Goal: Information Seeking & Learning: Learn about a topic

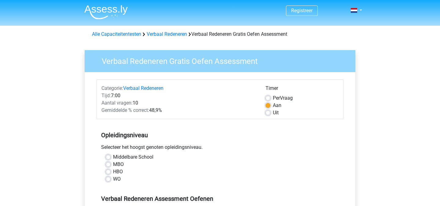
click at [121, 172] on label "HBO" at bounding box center [118, 171] width 10 height 7
click at [111, 172] on input "HBO" at bounding box center [108, 171] width 5 height 6
radio input "true"
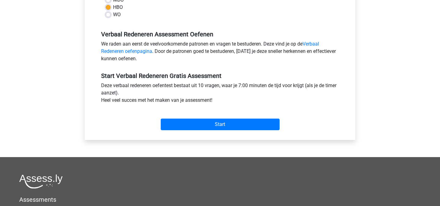
scroll to position [171, 0]
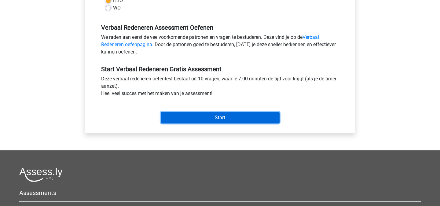
click at [235, 120] on input "Start" at bounding box center [220, 118] width 119 height 12
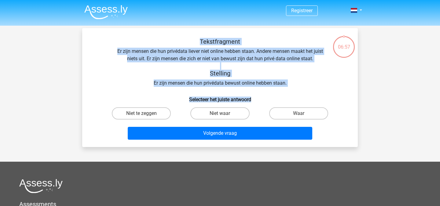
drag, startPoint x: 260, startPoint y: 99, endPoint x: 196, endPoint y: 38, distance: 87.9
click at [196, 38] on div "Tekstfragment Er zijn mensen die hun privédata liever niet online hebben staan.…" at bounding box center [220, 90] width 271 height 104
copy div "Tekstfragment Er zijn mensen die hun privédata liever niet online hebben staan.…"
click at [159, 111] on label "Niet te zeggen" at bounding box center [141, 113] width 59 height 12
click at [145, 113] on input "Niet te zeggen" at bounding box center [143, 115] width 4 height 4
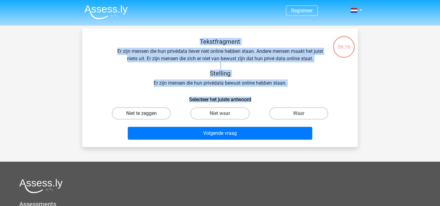
radio input "true"
copy div "Tekstfragment Er zijn mensen die hun privédata liever niet online hebben staan.…"
click at [209, 113] on label "Niet waar" at bounding box center [219, 113] width 59 height 12
click at [220, 113] on input "Niet waar" at bounding box center [222, 115] width 4 height 4
radio input "true"
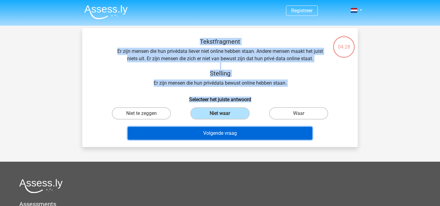
click at [209, 132] on button "Volgende vraag" at bounding box center [220, 133] width 185 height 13
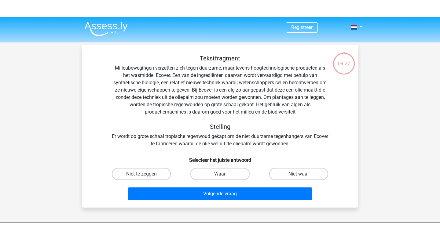
scroll to position [28, 0]
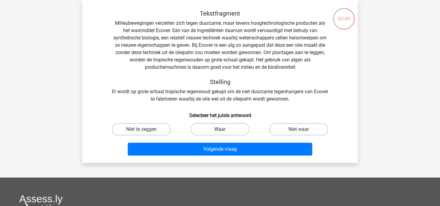
click at [222, 129] on label "Waar" at bounding box center [219, 129] width 59 height 12
click at [222, 129] on input "Waar" at bounding box center [222, 131] width 4 height 4
radio input "true"
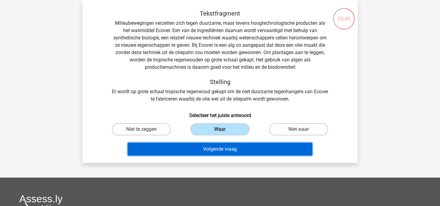
click at [209, 149] on button "Volgende vraag" at bounding box center [220, 149] width 185 height 13
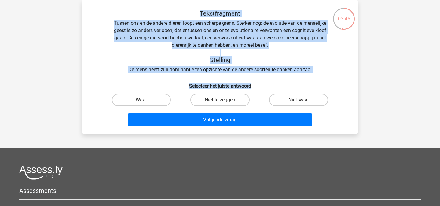
drag, startPoint x: 200, startPoint y: 14, endPoint x: 256, endPoint y: 87, distance: 93.0
click at [256, 87] on div "Tekstfragment Tussen ons en de andere dieren loopt een scherpe grens. Sterker n…" at bounding box center [220, 69] width 271 height 119
copy div "Tekstfragment Tussen ons en de andere dieren loopt een scherpe grens. Sterker n…"
click at [176, 85] on h6 "Selecteer het juiste antwoord" at bounding box center [220, 83] width 256 height 11
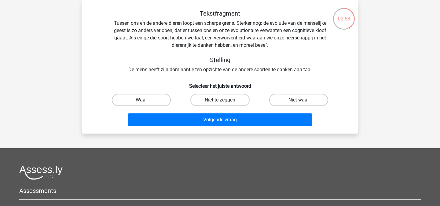
click at [161, 96] on label "Waar" at bounding box center [141, 100] width 59 height 12
click at [145, 100] on input "Waar" at bounding box center [143, 102] width 4 height 4
radio input "true"
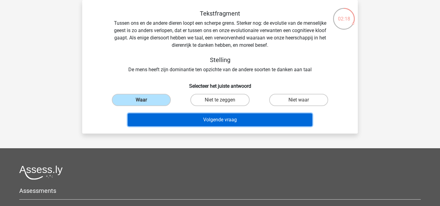
click at [181, 125] on button "Volgende vraag" at bounding box center [220, 119] width 185 height 13
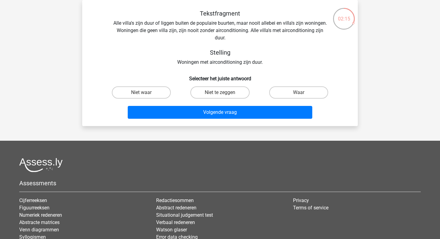
click at [360, 75] on div "02:15 Vraag 4 van de 10 Categorie: verbaal redeneren set 1 Tekstfragment Stelli…" at bounding box center [219, 63] width 285 height 126
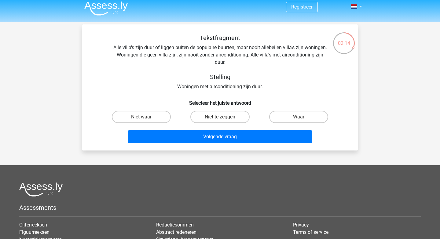
scroll to position [0, 0]
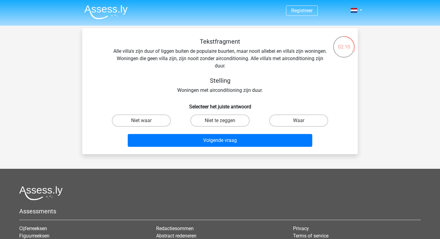
click at [343, 44] on div "02:10" at bounding box center [343, 42] width 23 height 15
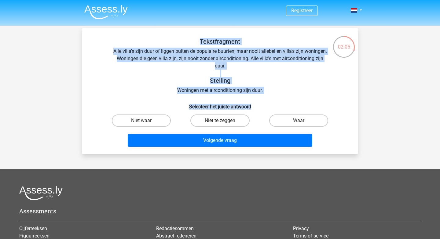
drag, startPoint x: 199, startPoint y: 42, endPoint x: 255, endPoint y: 105, distance: 84.6
click at [255, 105] on div "Tekstfragment Alle villa's zijn duur of liggen buiten de populaire buurten, maa…" at bounding box center [220, 93] width 271 height 111
copy div "Tekstfragment Alle villa's zijn duur of liggen buiten de populaire buurten, maa…"
click at [247, 76] on div "Tekstfragment Alle villa's zijn duur of liggen buiten de populaire buurten, maa…" at bounding box center [220, 66] width 256 height 56
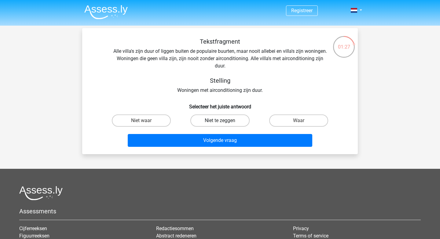
click at [241, 118] on label "Niet te zeggen" at bounding box center [219, 121] width 59 height 12
click at [224, 121] on input "Niet te zeggen" at bounding box center [222, 123] width 4 height 4
radio input "true"
click at [155, 121] on label "Niet waar" at bounding box center [141, 121] width 59 height 12
click at [145, 121] on input "Niet waar" at bounding box center [143, 123] width 4 height 4
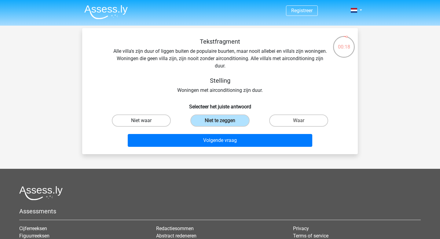
radio input "true"
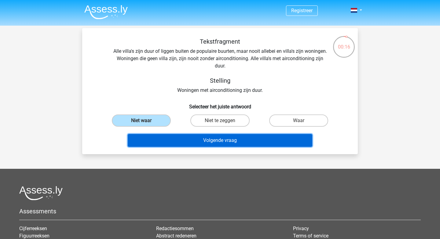
click at [182, 140] on button "Volgende vraag" at bounding box center [220, 140] width 185 height 13
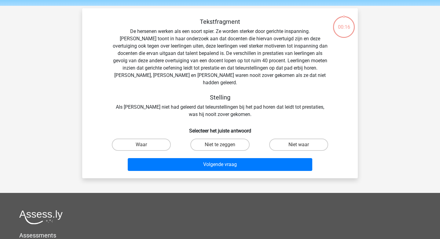
scroll to position [28, 0]
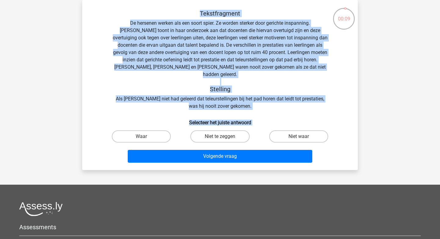
drag, startPoint x: 198, startPoint y: 11, endPoint x: 259, endPoint y: 118, distance: 123.6
click at [259, 118] on div "Tekstfragment De hersenen werken als een soort spier. Ze worden sterker door ge…" at bounding box center [220, 87] width 271 height 155
copy div "Tekstfragment De hersenen werken als een soort spier. Ze worden sterker door ge…"
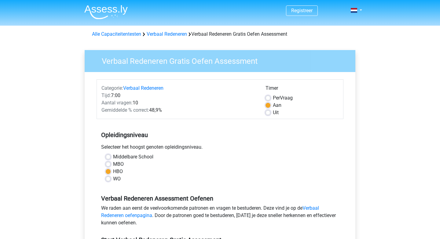
scroll to position [171, 0]
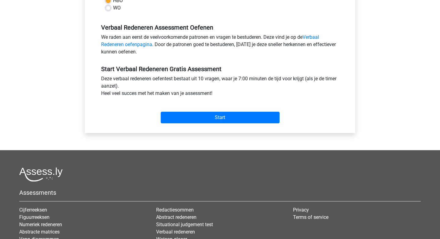
click at [163, 83] on div "Deze verbaal redeneren oefentest bestaat uit 10 vragen, waar je 7:00 minuten de…" at bounding box center [219, 87] width 247 height 24
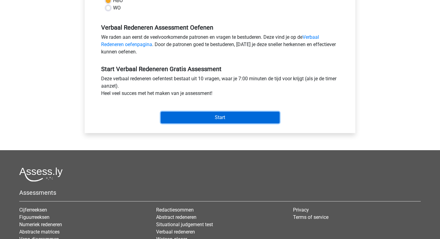
click at [206, 117] on input "Start" at bounding box center [220, 118] width 119 height 12
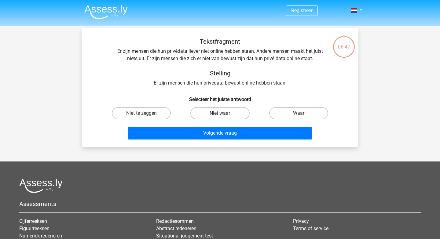
click at [208, 111] on label "Niet waar" at bounding box center [219, 113] width 59 height 12
click at [220, 113] on input "Niet waar" at bounding box center [222, 115] width 4 height 4
radio input "true"
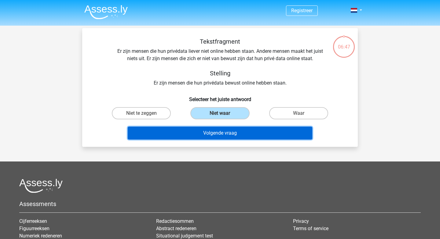
click at [208, 134] on button "Volgende vraag" at bounding box center [220, 133] width 185 height 13
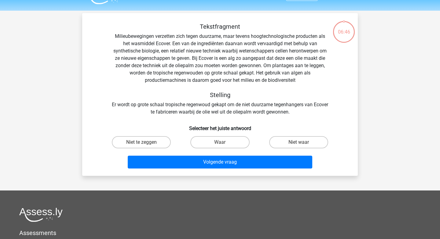
scroll to position [28, 0]
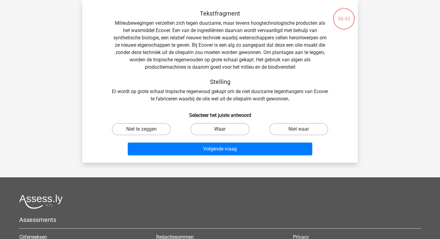
click at [214, 129] on label "Waar" at bounding box center [219, 129] width 59 height 12
click at [220, 129] on input "Waar" at bounding box center [222, 131] width 4 height 4
radio input "true"
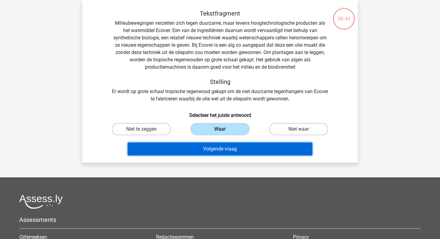
click at [205, 151] on button "Volgende vraag" at bounding box center [220, 149] width 185 height 13
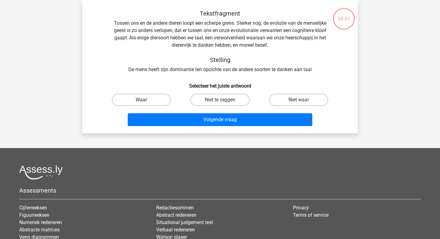
click at [156, 96] on label "Waar" at bounding box center [141, 100] width 59 height 12
click at [145, 100] on input "Waar" at bounding box center [143, 102] width 4 height 4
radio input "true"
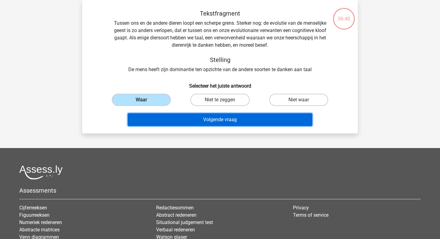
click at [185, 118] on button "Volgende vraag" at bounding box center [220, 119] width 185 height 13
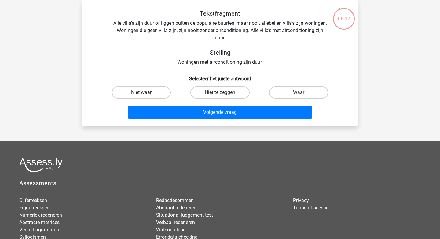
click at [138, 93] on label "Niet waar" at bounding box center [141, 92] width 59 height 12
click at [141, 93] on input "Niet waar" at bounding box center [143, 95] width 4 height 4
radio input "true"
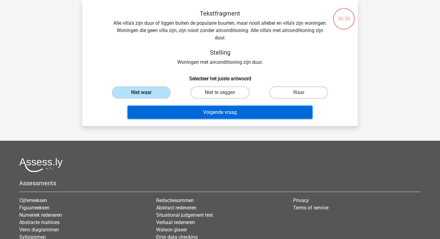
click at [196, 118] on button "Volgende vraag" at bounding box center [220, 112] width 185 height 13
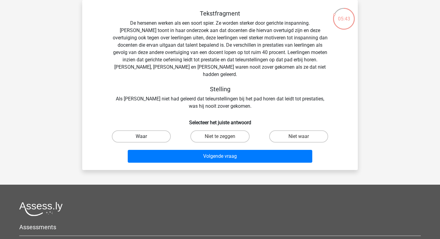
click at [139, 131] on label "Waar" at bounding box center [141, 136] width 59 height 12
click at [141, 136] on input "Waar" at bounding box center [143, 138] width 4 height 4
radio input "true"
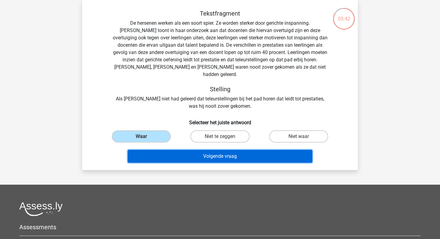
click at [203, 153] on button "Volgende vraag" at bounding box center [220, 156] width 185 height 13
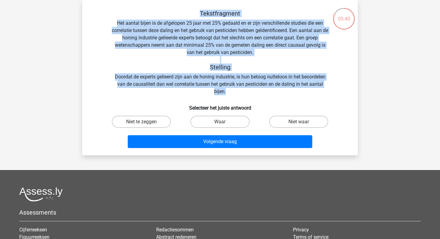
drag, startPoint x: 198, startPoint y: 9, endPoint x: 257, endPoint y: 93, distance: 102.3
click at [257, 93] on div "Tekstfragment Het aantal bijen is de afgelopen 25 jaar met 25% gedaald en er zi…" at bounding box center [220, 52] width 256 height 85
copy div "Tekstfragment Het aantal bijen is de afgelopen 25 jaar met 25% gedaald en er zi…"
click at [224, 122] on input "Waar" at bounding box center [222, 124] width 4 height 4
radio input "true"
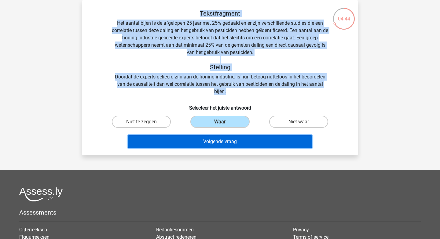
click at [215, 142] on button "Volgende vraag" at bounding box center [220, 141] width 185 height 13
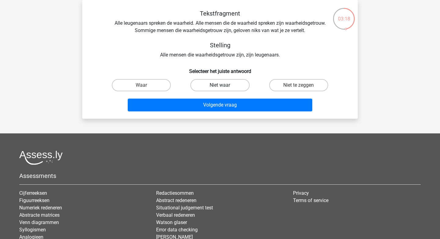
click at [227, 85] on label "Niet waar" at bounding box center [219, 85] width 59 height 12
click at [224, 85] on input "Niet waar" at bounding box center [222, 87] width 4 height 4
radio input "true"
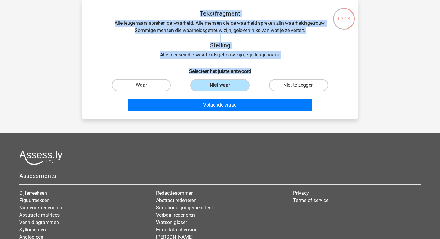
drag, startPoint x: 194, startPoint y: 15, endPoint x: 260, endPoint y: 73, distance: 88.3
click at [260, 73] on div "Tekstfragment Alle leugenaars spreken de waarheid. Alle mensen die de waarheid …" at bounding box center [220, 62] width 271 height 104
copy div "Tekstfragment Alle leugenaars spreken de waarheid. Alle mensen die de waarheid …"
click at [143, 84] on label "Waar" at bounding box center [141, 85] width 59 height 12
click at [143, 85] on input "Waar" at bounding box center [143, 87] width 4 height 4
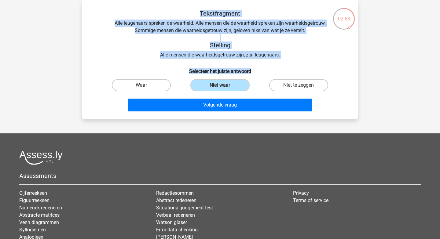
radio input "true"
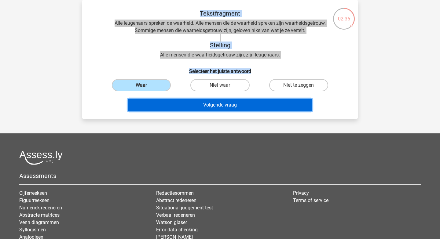
click at [193, 109] on button "Volgende vraag" at bounding box center [220, 105] width 185 height 13
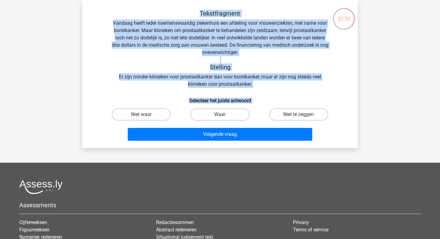
drag, startPoint x: 198, startPoint y: 13, endPoint x: 271, endPoint y: 107, distance: 120.0
click at [271, 107] on div "Tekstfragment Vandaag heeft ieder noemenswaardig ziekenhuis een afdeling voor v…" at bounding box center [220, 76] width 271 height 133
copy div "Tekstfragment Vandaag heeft ieder noemenswaardig ziekenhuis een afdeling voor v…"
click at [235, 91] on div "Tekstfragment Vandaag heeft ieder noemenswaardig ziekenhuis een afdeling voor v…" at bounding box center [220, 76] width 271 height 133
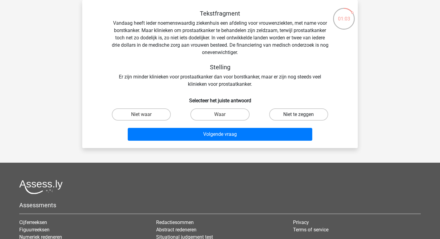
click at [291, 118] on label "Niet te zeggen" at bounding box center [298, 114] width 59 height 12
click at [298, 118] on input "Niet te zeggen" at bounding box center [300, 117] width 4 height 4
radio input "true"
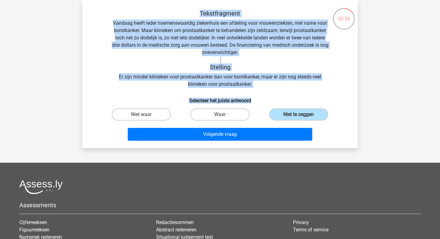
drag, startPoint x: 198, startPoint y: 14, endPoint x: 258, endPoint y: 102, distance: 107.1
click at [258, 102] on div "Tekstfragment Vandaag heeft ieder noemenswaardig ziekenhuis een afdeling voor v…" at bounding box center [220, 76] width 271 height 133
copy div "Tekstfragment Vandaag heeft ieder noemenswaardig ziekenhuis een afdeling voor v…"
click at [283, 113] on label "Niet te zeggen" at bounding box center [298, 114] width 59 height 12
click at [298, 115] on input "Niet te zeggen" at bounding box center [300, 117] width 4 height 4
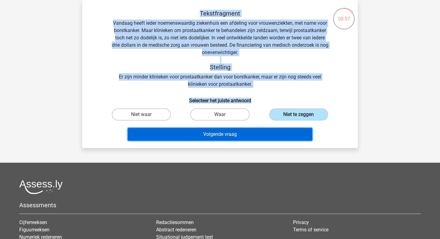
click at [258, 129] on button "Volgende vraag" at bounding box center [220, 134] width 185 height 13
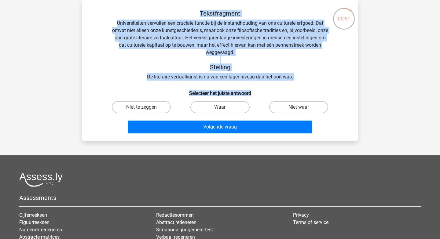
drag, startPoint x: 192, startPoint y: 11, endPoint x: 262, endPoint y: 94, distance: 108.1
click at [262, 94] on div "Tekstfragment Universiteiten vervullen een cruciale functie bij de instandhoudi…" at bounding box center [220, 73] width 271 height 126
copy div "Tekstfragment Universiteiten vervullen een cruciale functie bij de instandhoudi…"
click at [156, 111] on label "Niet te zeggen" at bounding box center [141, 107] width 59 height 12
click at [145, 111] on input "Niet te zeggen" at bounding box center [143, 109] width 4 height 4
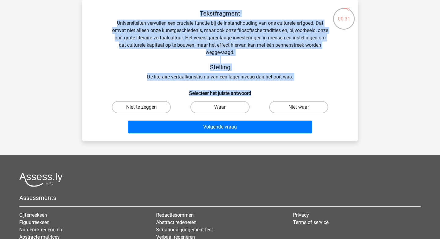
radio input "true"
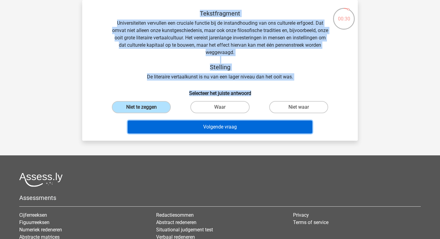
click at [173, 133] on button "Volgende vraag" at bounding box center [220, 127] width 185 height 13
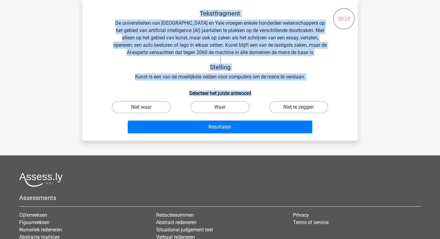
drag, startPoint x: 196, startPoint y: 7, endPoint x: 259, endPoint y: 94, distance: 107.1
click at [259, 94] on div "Tekstfragment De universiteiten van Oxford en Yale vroegen enkele honderden wet…" at bounding box center [219, 70] width 275 height 141
copy div "Tekstfragment De universiteiten van Oxford en Yale vroegen enkele honderden wet…"
click at [238, 105] on label "Waar" at bounding box center [219, 107] width 59 height 12
click at [224, 107] on input "Waar" at bounding box center [222, 109] width 4 height 4
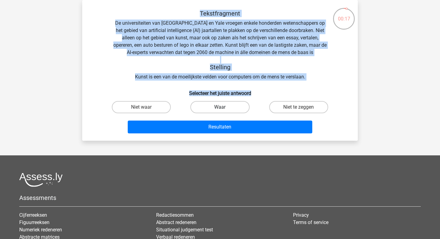
radio input "true"
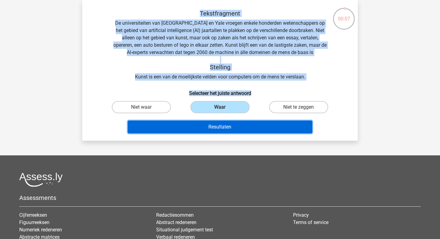
click at [238, 128] on button "Resultaten" at bounding box center [220, 127] width 185 height 13
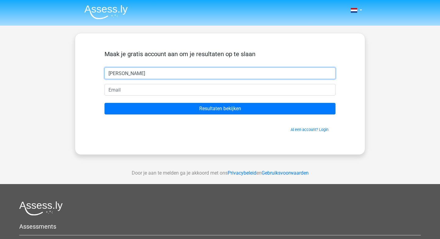
type input "dian"
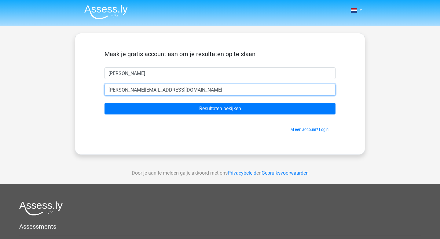
type input "Diana_hermans@hotmail.com"
click at [104, 103] on input "Resultaten bekijken" at bounding box center [219, 109] width 231 height 12
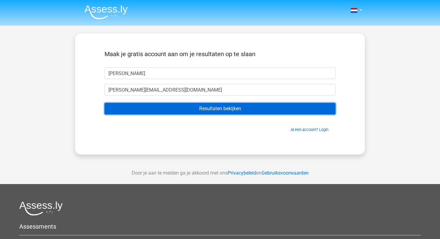
click at [194, 107] on input "Resultaten bekijken" at bounding box center [219, 109] width 231 height 12
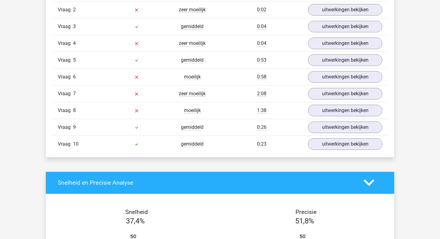
scroll to position [498, 0]
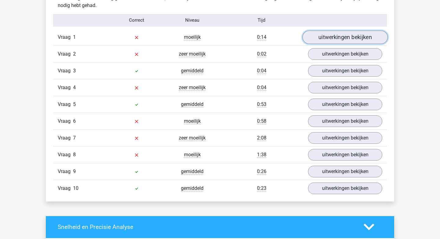
click at [351, 36] on link "uitwerkingen bekijken" at bounding box center [344, 37] width 85 height 13
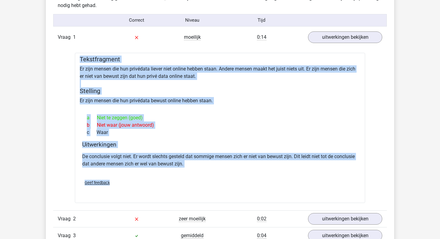
drag, startPoint x: 78, startPoint y: 59, endPoint x: 131, endPoint y: 188, distance: 139.5
click at [131, 188] on div "Tekstfragment Er zijn mensen die hun privédata liever niet online hebben staan.…" at bounding box center [220, 128] width 290 height 150
copy div "Tekstfragment Er zijn mensen die hun privédata liever niet online hebben staan.…"
click at [238, 182] on div "Geef feedback" at bounding box center [220, 183] width 280 height 16
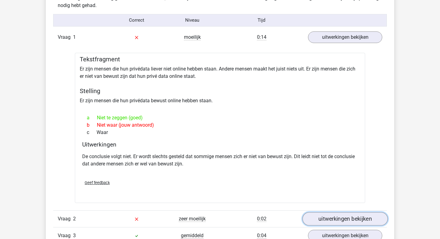
click at [328, 224] on link "uitwerkingen bekijken" at bounding box center [344, 218] width 85 height 13
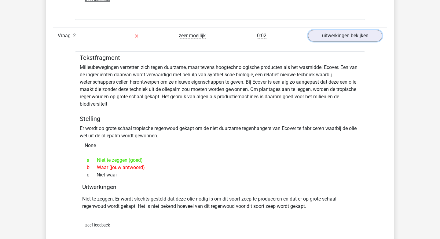
scroll to position [693, 0]
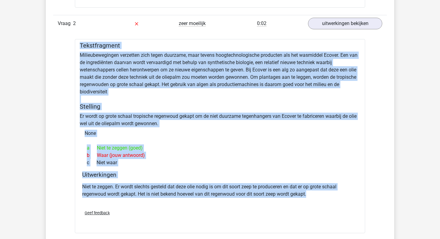
drag, startPoint x: 317, startPoint y: 197, endPoint x: 77, endPoint y: 45, distance: 283.9
click at [77, 45] on div "Tekstfragment Milieubewegingen verzetten zich tegen duurzame, maar tevens hoogt…" at bounding box center [220, 136] width 290 height 194
copy div "Tekstfragment Milieubewegingen verzetten zich tegen duurzame, maar tevens hoogt…"
click at [255, 158] on div "b Waar (jouw antwoord)" at bounding box center [219, 155] width 275 height 7
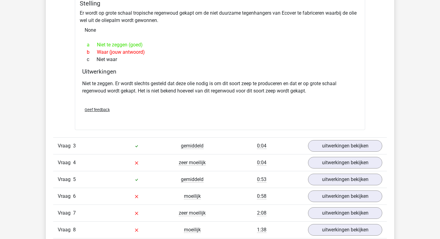
scroll to position [803, 0]
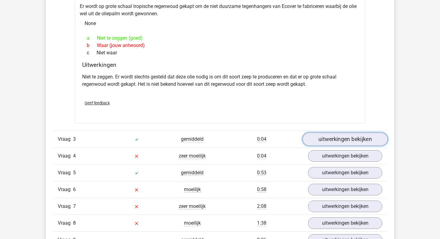
click at [340, 144] on link "uitwerkingen bekijken" at bounding box center [344, 139] width 85 height 13
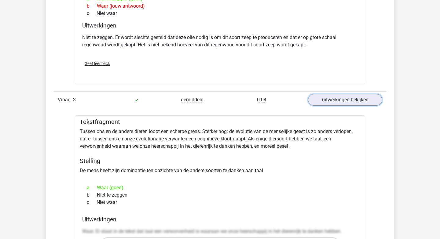
scroll to position [852, 0]
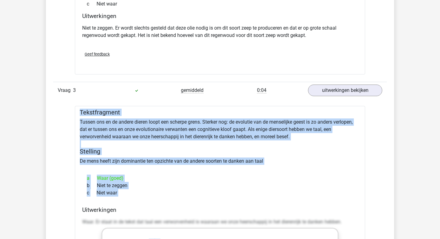
drag, startPoint x: 79, startPoint y: 112, endPoint x: 135, endPoint y: 199, distance: 103.5
copy div "Tekstfragment Tussen ons en de andere dieren loopt een scherpe grens. Sterker n…"
click at [395, 158] on div "Kies premium dian Diana_hermans@hotmail.com" at bounding box center [220, 173] width 440 height 2050
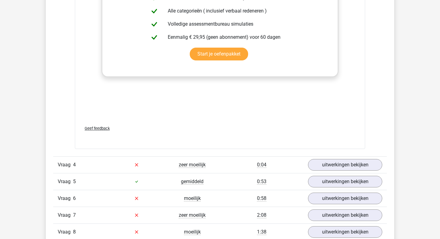
scroll to position [1133, 0]
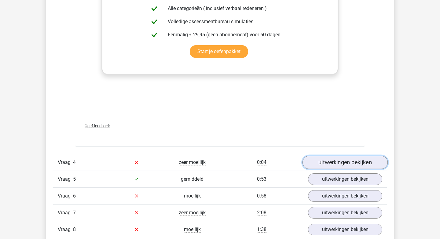
click at [365, 165] on link "uitwerkingen bekijken" at bounding box center [344, 162] width 85 height 13
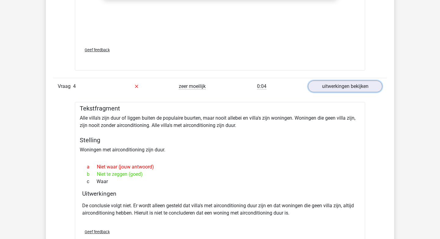
scroll to position [1219, 0]
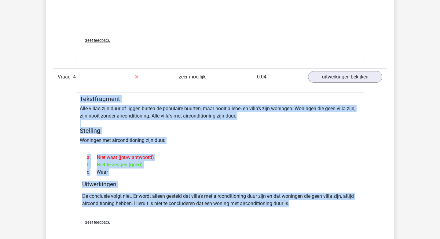
drag, startPoint x: 301, startPoint y: 205, endPoint x: 89, endPoint y: 91, distance: 240.9
copy div "Tekstfragment Alle villa's zijn duur of liggen buiten de populaire buurten, maa…"
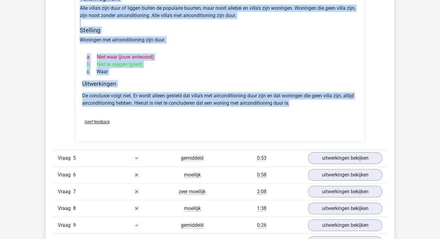
scroll to position [1329, 0]
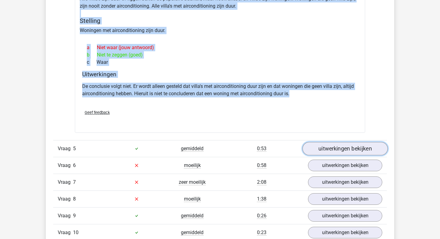
click at [336, 154] on link "uitwerkingen bekijken" at bounding box center [344, 148] width 85 height 13
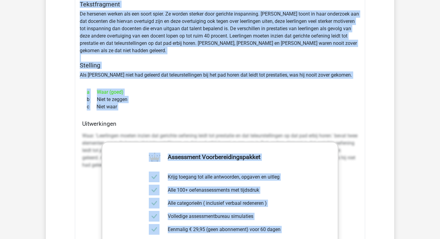
scroll to position [1499, 0]
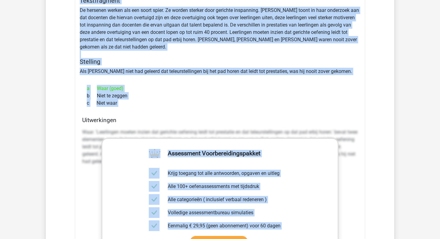
drag, startPoint x: 85, startPoint y: 115, endPoint x: 152, endPoint y: 98, distance: 68.7
click at [152, 98] on div "Tekstfragment De hersenen werken als een soort spier. Ze worden sterker door ge…" at bounding box center [220, 165] width 290 height 343
copy div "Tekstfragment De hersenen werken als een soort spier. Ze worden sterker door ge…"
click at [159, 79] on div at bounding box center [220, 77] width 280 height 5
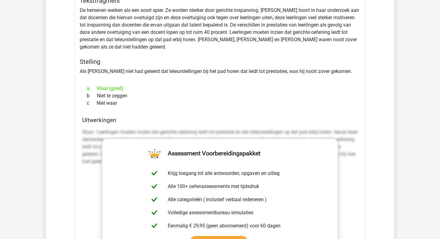
click at [156, 72] on div "Tekstfragment De hersenen werken als een soort spier. Ze worden sterker door ge…" at bounding box center [220, 165] width 290 height 343
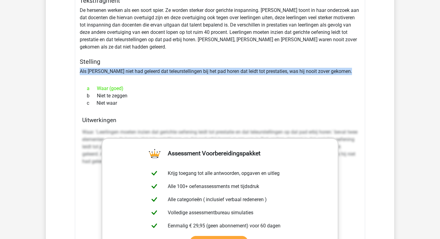
click at [156, 72] on div "Tekstfragment De hersenen werken als een soort spier. Ze worden sterker door ge…" at bounding box center [220, 165] width 290 height 343
copy div "Als Einstein niet had geleerd dat teleurstellingen bij het pad horen dat leidt …"
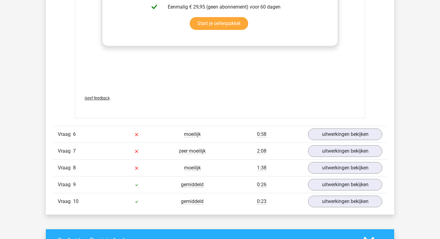
scroll to position [1719, 0]
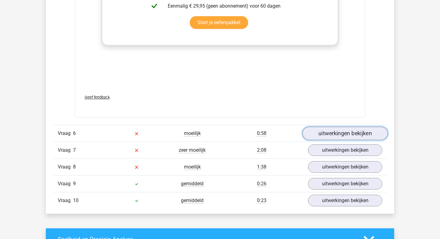
click at [342, 131] on link "uitwerkingen bekijken" at bounding box center [344, 133] width 85 height 13
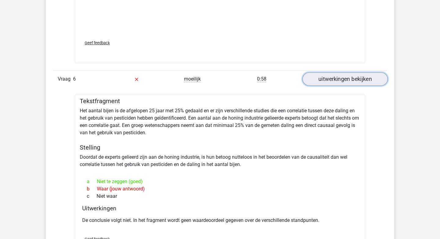
scroll to position [1780, 0]
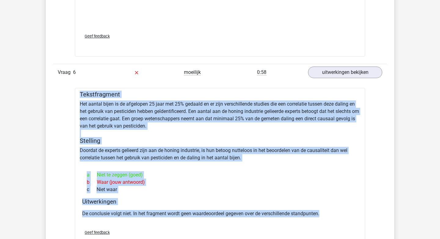
drag, startPoint x: 78, startPoint y: 93, endPoint x: 353, endPoint y: 225, distance: 305.1
click at [353, 225] on div "Tekstfragment Het aantal bijen is de afgelopen 25 jaar met 25% gedaald en er zi…" at bounding box center [220, 170] width 290 height 165
copy div "Tekstfragment Het aantal bijen is de afgelopen 25 jaar met 25% gedaald en er zi…"
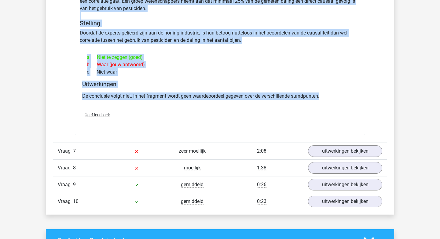
scroll to position [1902, 0]
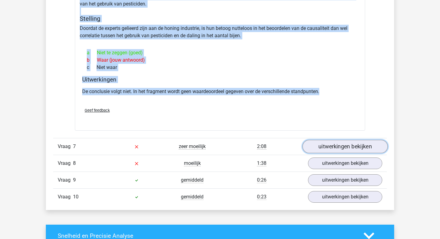
click at [338, 147] on link "uitwerkingen bekijken" at bounding box center [344, 146] width 85 height 13
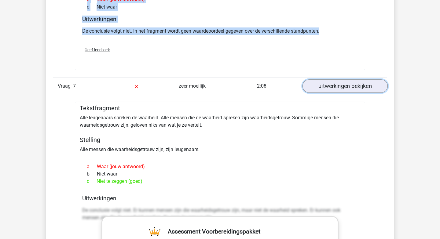
scroll to position [1963, 0]
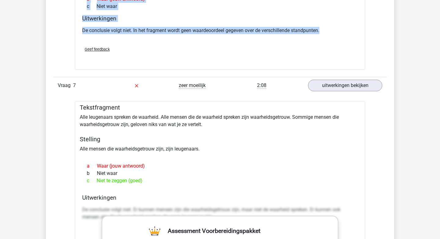
drag, startPoint x: 173, startPoint y: 186, endPoint x: 75, endPoint y: 106, distance: 126.5
copy div "Tekstfragment Alle leugenaars spreken de waarheid. Alle mensen die de waarheid …"
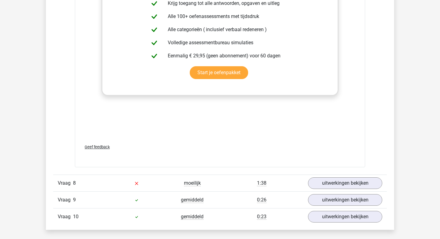
scroll to position [2242, 0]
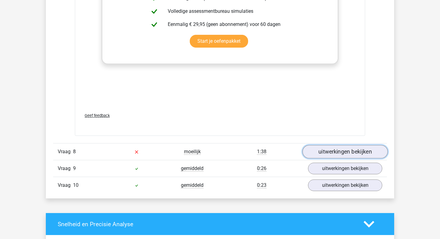
click at [357, 155] on link "uitwerkingen bekijken" at bounding box center [344, 151] width 85 height 13
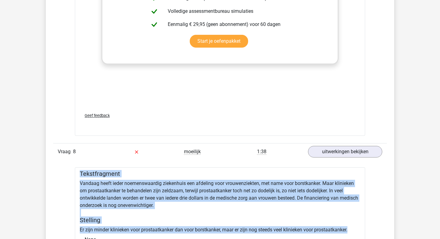
drag, startPoint x: 79, startPoint y: 172, endPoint x: 351, endPoint y: 231, distance: 277.6
copy div "Tekstfragment Vandaag heeft ieder noemenswaardig ziekenhuis een afdeling voor v…"
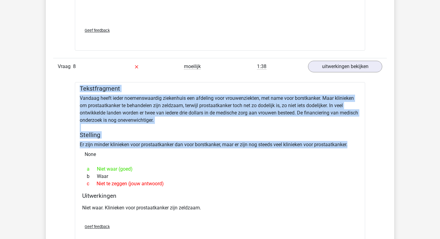
scroll to position [2327, 0]
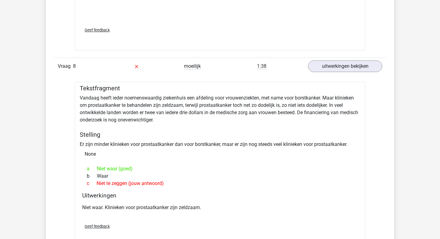
click at [284, 207] on p "Niet waar. Klinieken voor prostaatkanker zijn zeldzaam." at bounding box center [219, 207] width 275 height 7
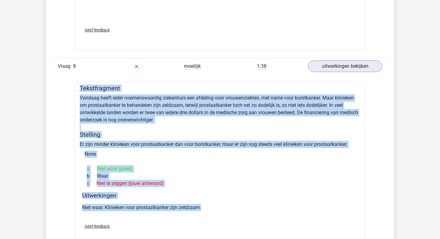
drag, startPoint x: 222, startPoint y: 214, endPoint x: 76, endPoint y: 85, distance: 194.8
click at [76, 85] on div "Tekstfragment Vandaag heeft ieder noemenswaardig ziekenhuis een afdeling voor v…" at bounding box center [220, 164] width 290 height 165
copy div "Tekstfragment Vandaag heeft ieder noemenswaardig ziekenhuis een afdeling voor v…"
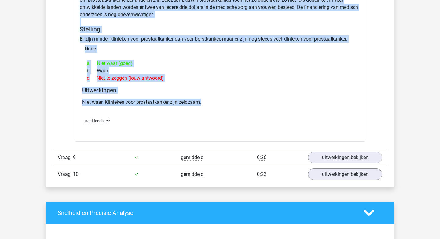
scroll to position [2437, 0]
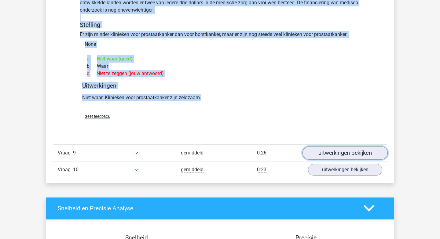
click at [362, 151] on link "uitwerkingen bekijken" at bounding box center [344, 152] width 85 height 13
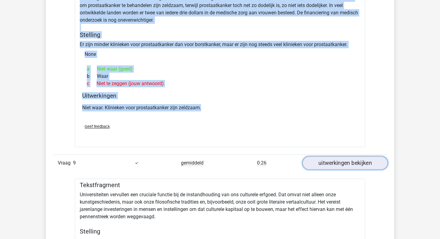
scroll to position [2425, 0]
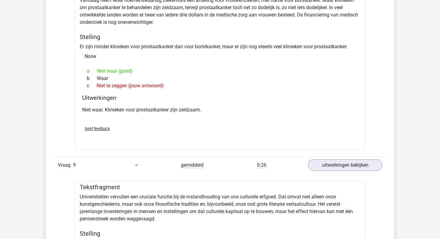
click at [80, 187] on h5 "Tekstfragment" at bounding box center [220, 187] width 280 height 7
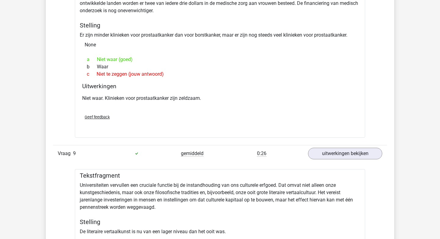
scroll to position [2437, 0]
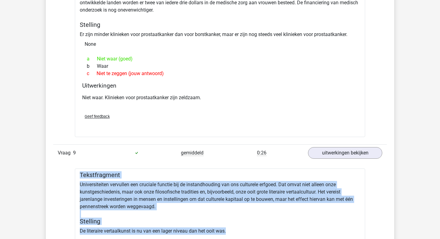
drag, startPoint x: 82, startPoint y: 173, endPoint x: 229, endPoint y: 231, distance: 157.5
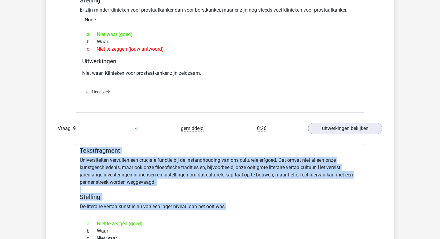
scroll to position [2474, 0]
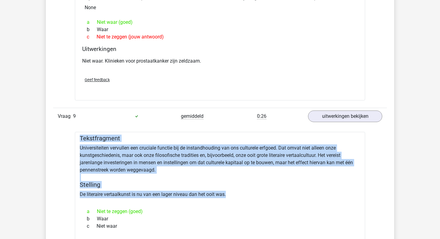
drag, startPoint x: 120, startPoint y: 230, endPoint x: 79, endPoint y: 204, distance: 47.9
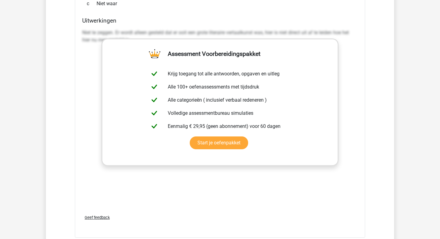
scroll to position [2718, 0]
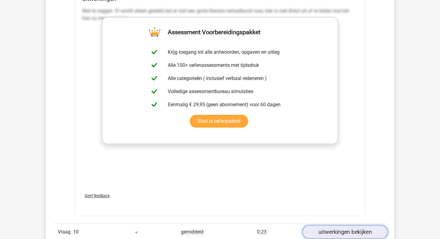
click at [331, 235] on link "uitwerkingen bekijken" at bounding box center [344, 231] width 85 height 13
click at [336, 230] on link "uitwerkingen bekijken" at bounding box center [344, 231] width 85 height 13
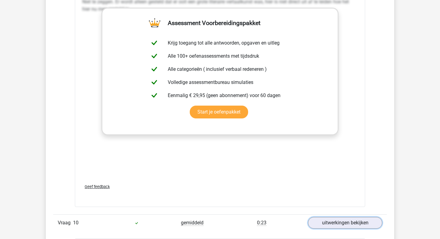
scroll to position [2730, 0]
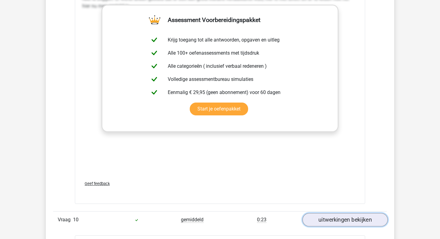
click at [334, 219] on link "uitwerkingen bekijken" at bounding box center [344, 219] width 85 height 13
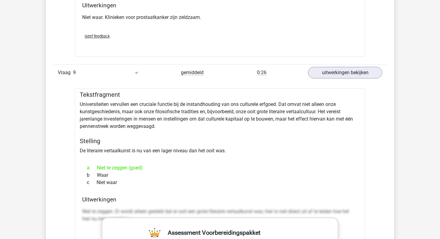
scroll to position [2511, 0]
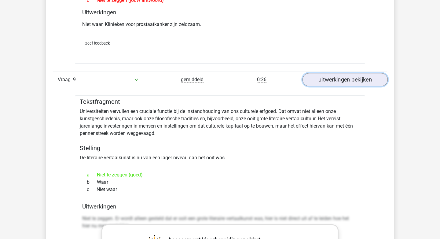
click at [344, 80] on link "uitwerkingen bekijken" at bounding box center [344, 79] width 85 height 13
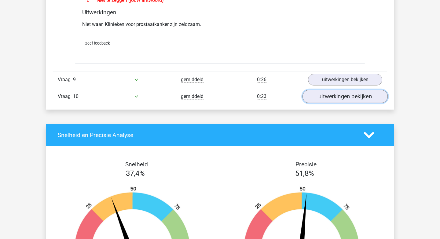
click at [349, 101] on link "uitwerkingen bekijken" at bounding box center [344, 96] width 85 height 13
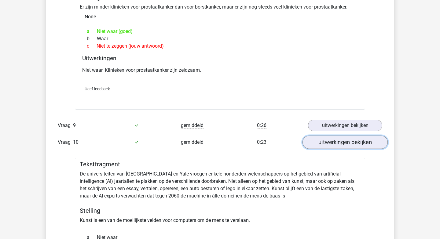
scroll to position [2462, 0]
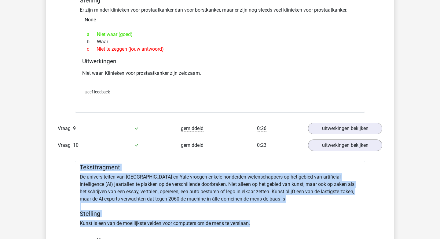
drag, startPoint x: 265, startPoint y: 226, endPoint x: 80, endPoint y: 168, distance: 194.2
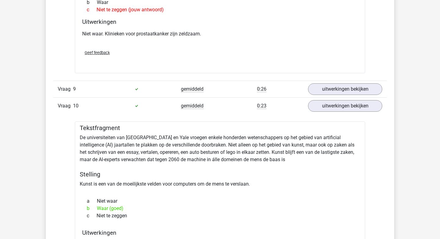
scroll to position [2511, 0]
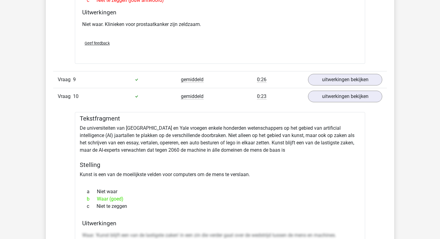
drag, startPoint x: 114, startPoint y: 206, endPoint x: 78, endPoint y: 171, distance: 49.9
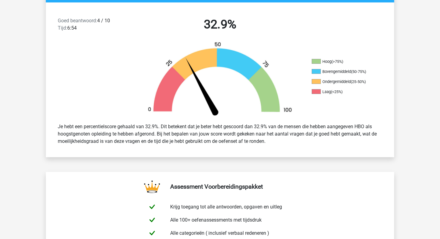
scroll to position [0, 0]
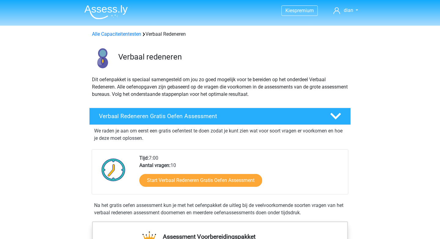
click at [121, 36] on link "Alle Capaciteitentesten" at bounding box center [116, 34] width 49 height 6
